Goal: Navigation & Orientation: Find specific page/section

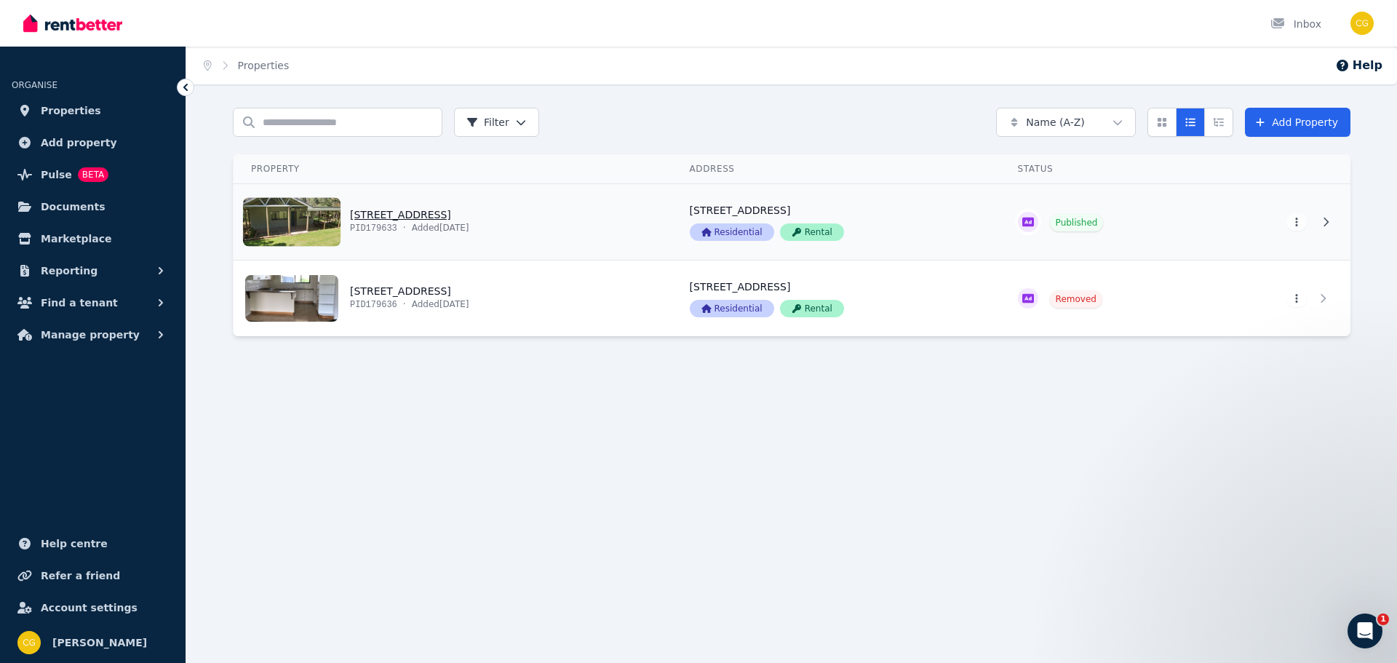
click at [459, 230] on link "View property details" at bounding box center [453, 222] width 439 height 76
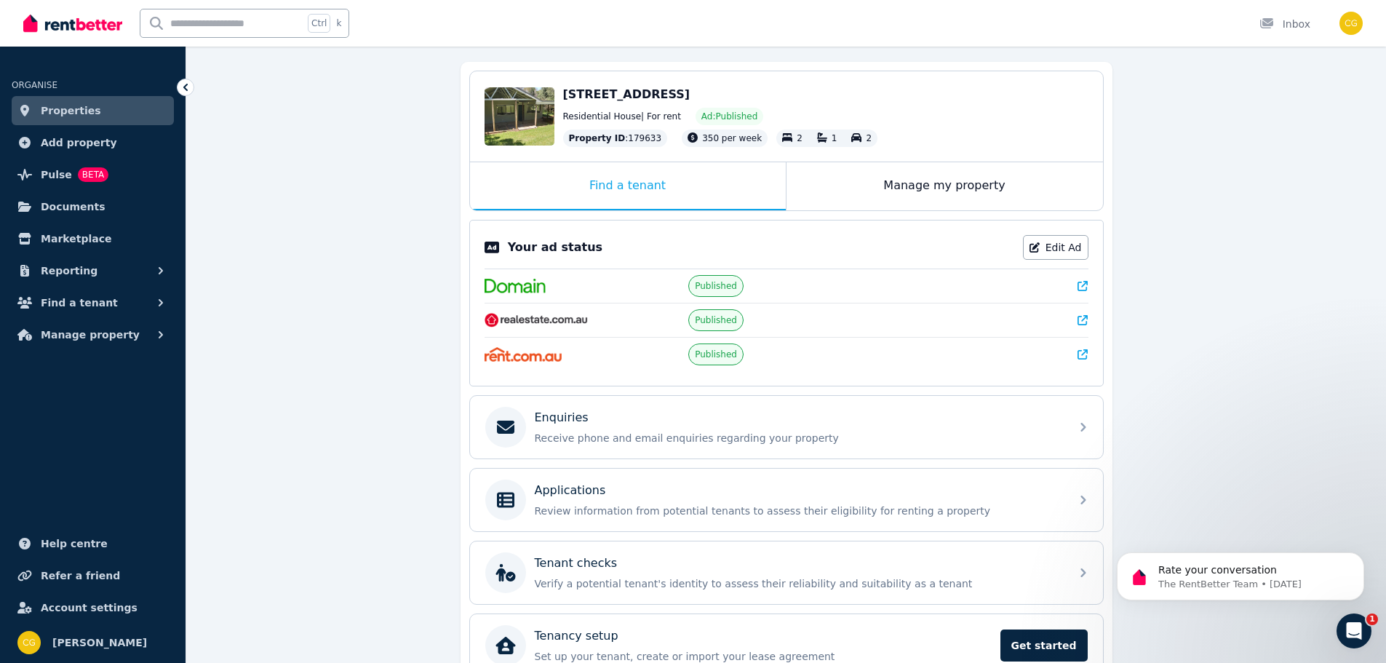
scroll to position [145, 0]
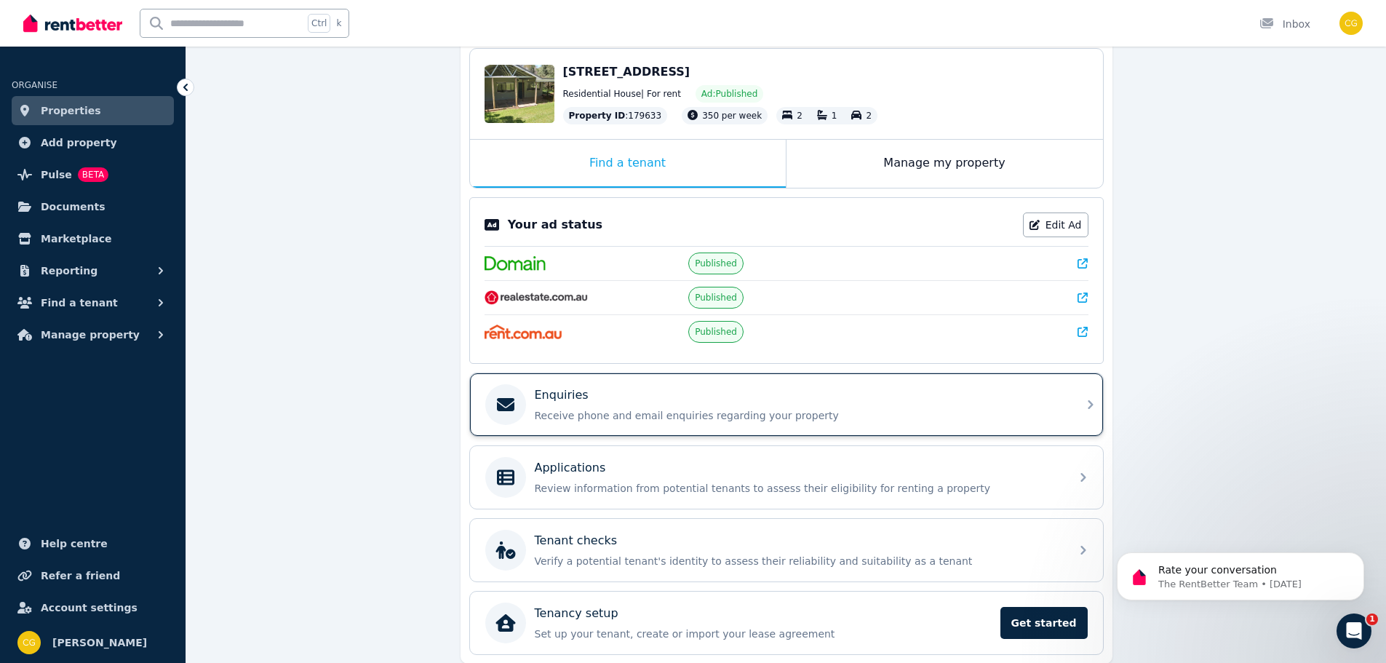
click at [1085, 397] on icon at bounding box center [1090, 404] width 17 height 17
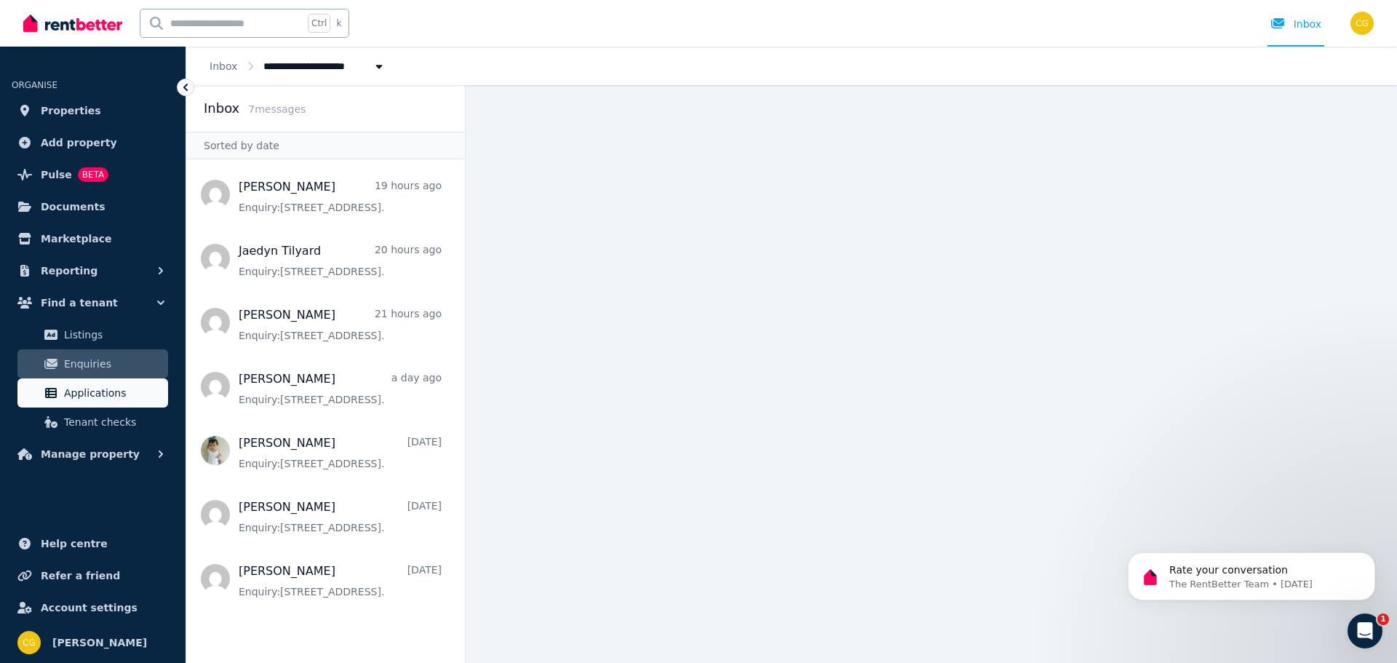
click at [89, 391] on span "Applications" at bounding box center [113, 392] width 98 height 17
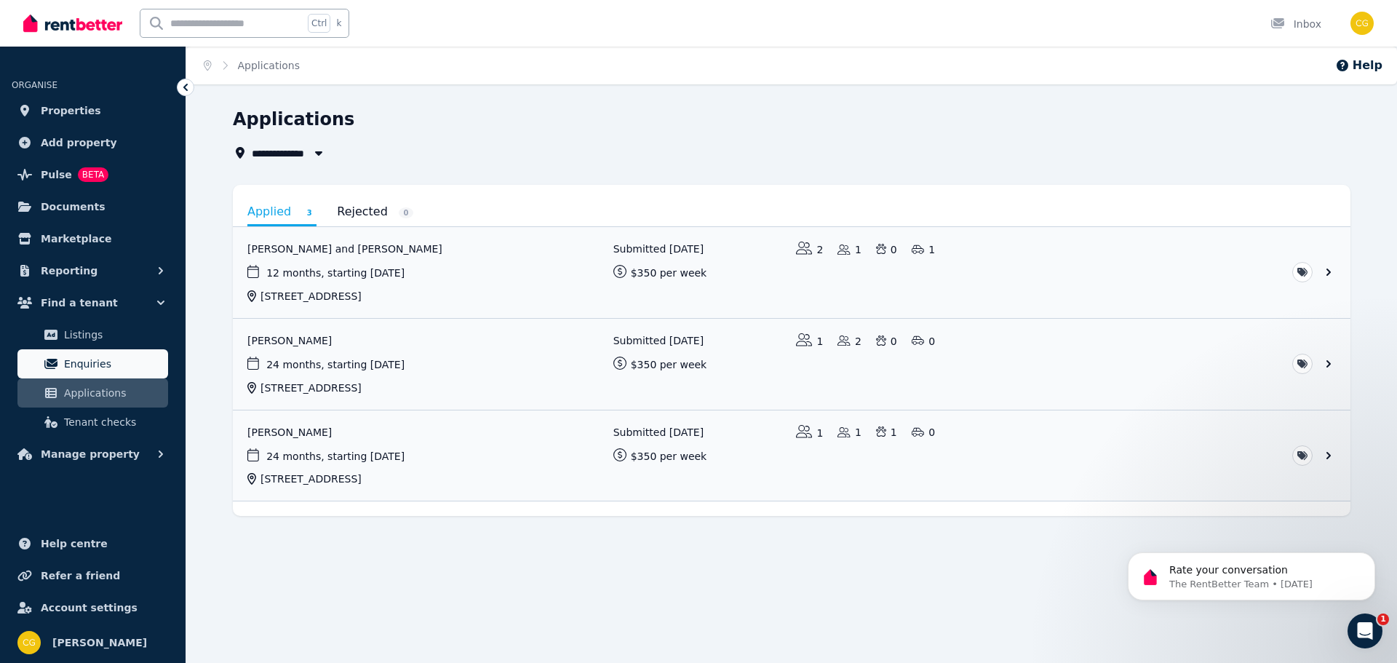
click at [84, 360] on span "Enquiries" at bounding box center [113, 363] width 98 height 17
